Goal: Navigation & Orientation: Find specific page/section

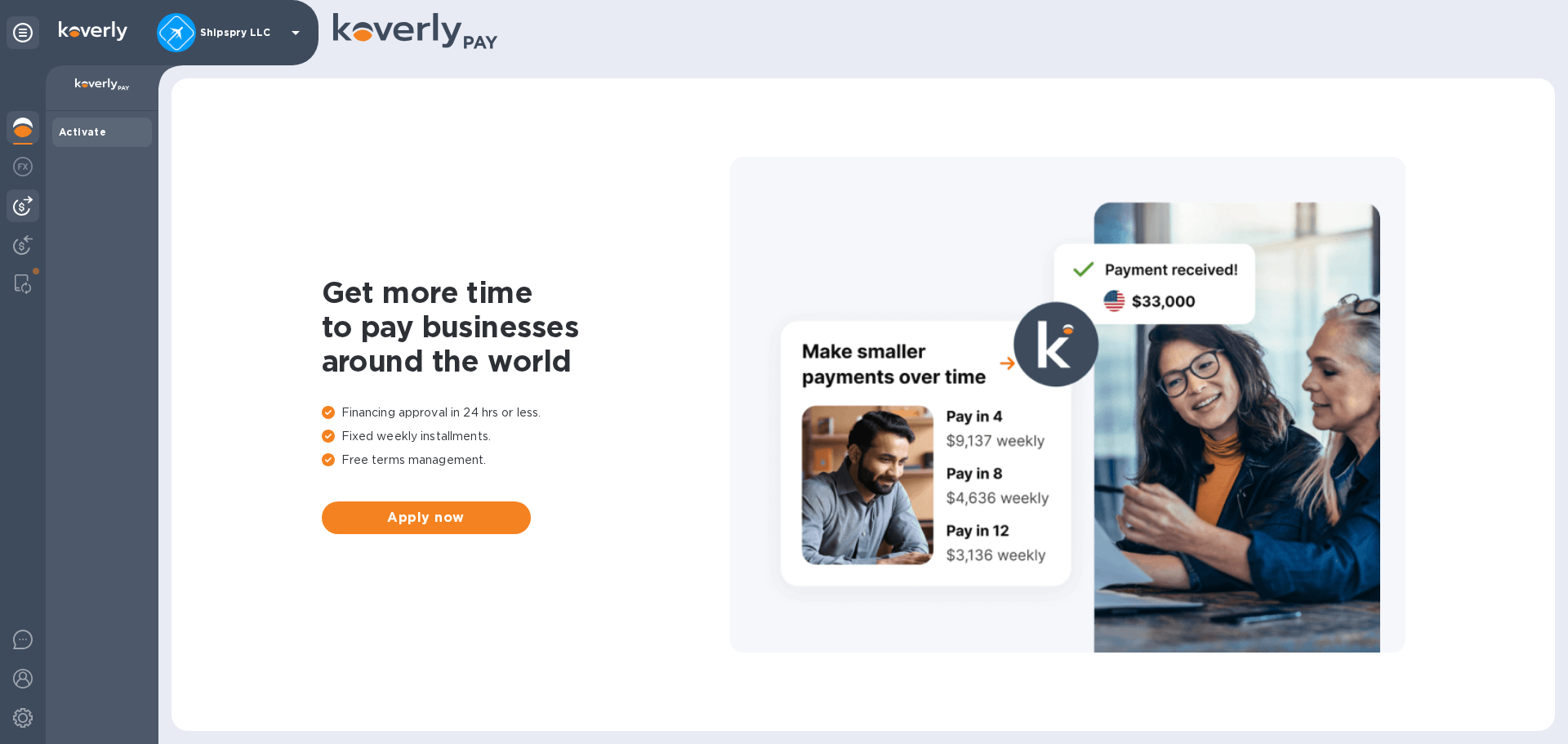
click at [27, 204] on img at bounding box center [22, 206] width 20 height 20
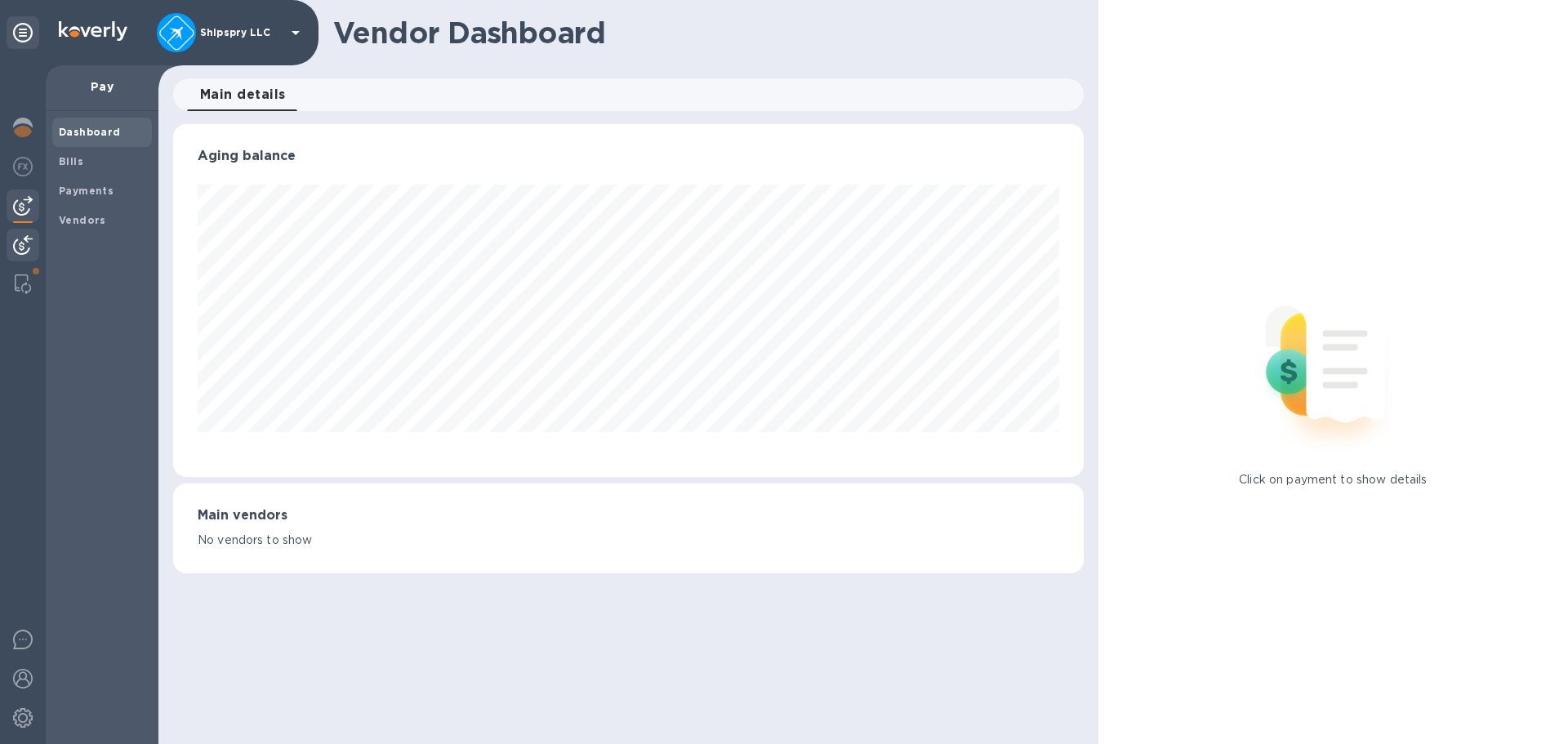
click at [22, 236] on img at bounding box center [22, 245] width 20 height 20
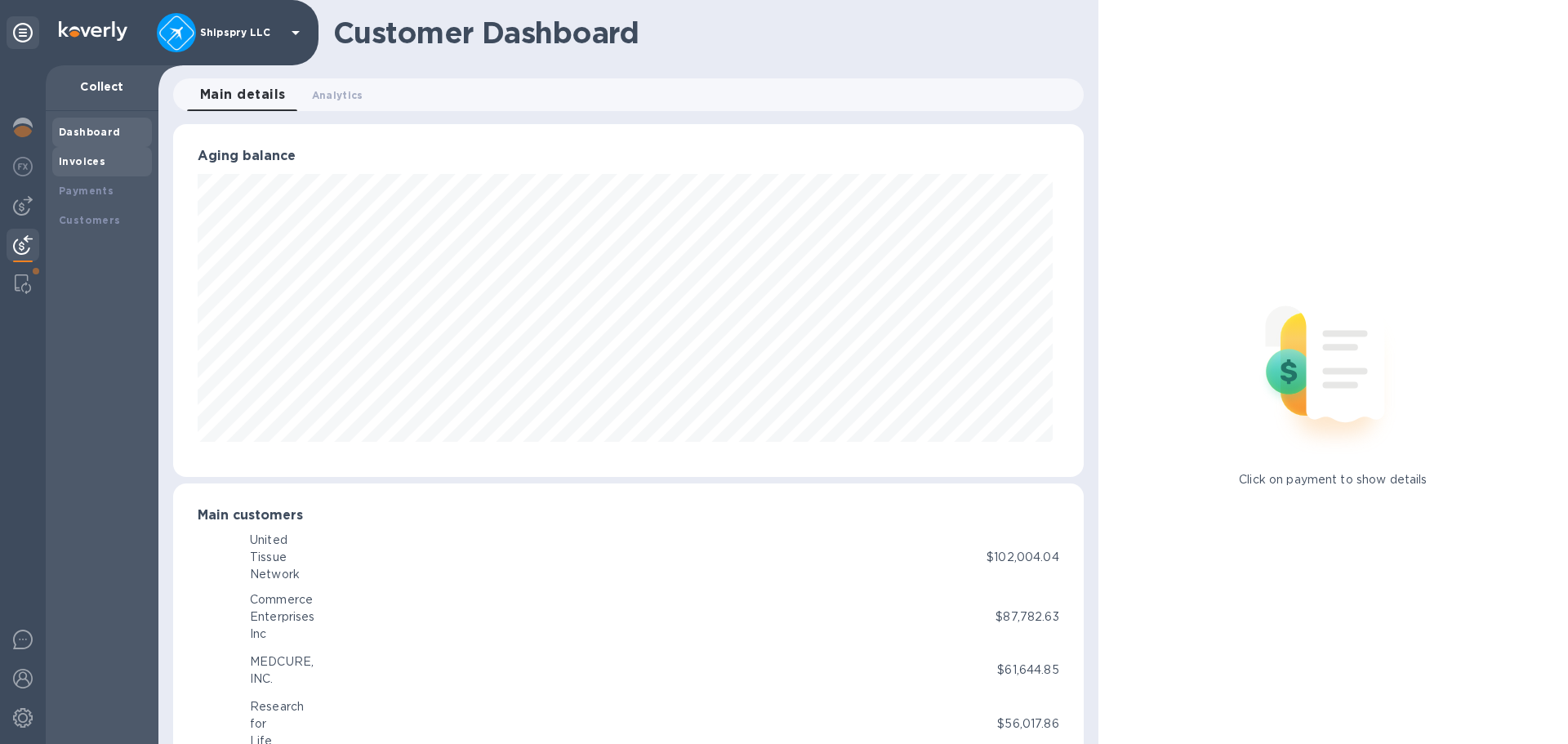
scroll to position [816469, 815830]
click at [76, 188] on b "Payments" at bounding box center [86, 191] width 55 height 13
